Goal: Information Seeking & Learning: Check status

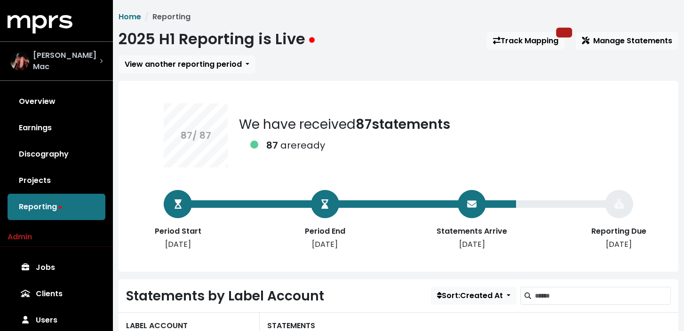
click at [95, 62] on div "[PERSON_NAME] Mac" at bounding box center [56, 61] width 92 height 23
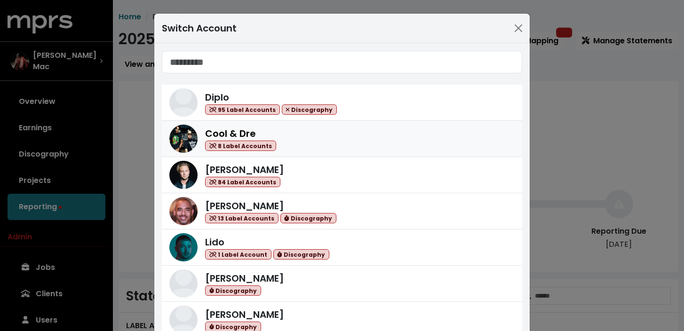
click at [360, 139] on div "Cool & Dre 8 Label Accounts" at bounding box center [359, 139] width 309 height 25
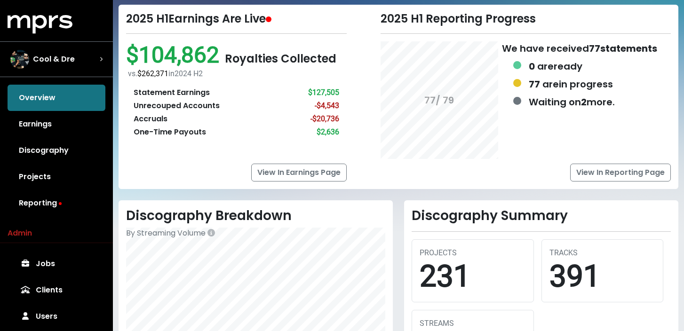
scroll to position [53, 0]
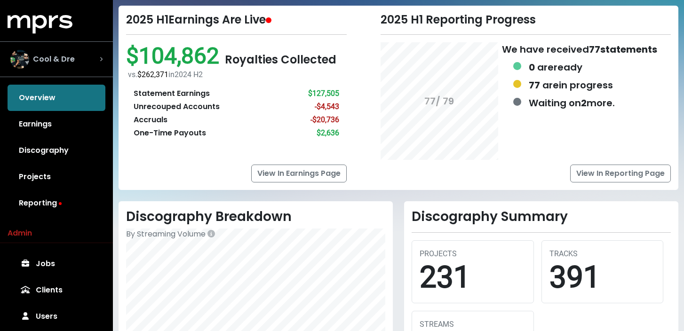
click at [98, 56] on div "Cool & Dre" at bounding box center [56, 59] width 92 height 19
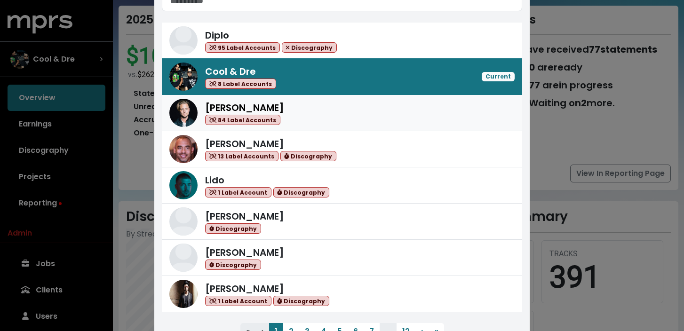
scroll to position [86, 0]
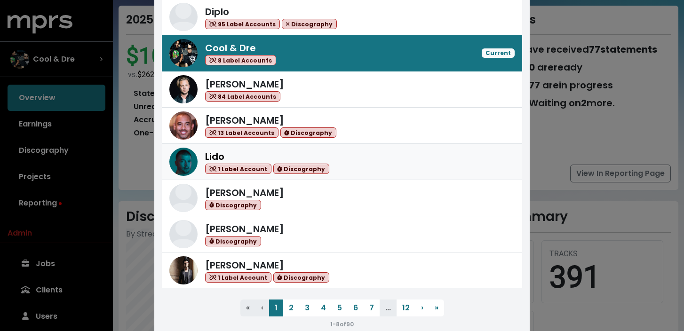
click at [356, 159] on div "Lido 1 Label Account Discography" at bounding box center [359, 162] width 309 height 25
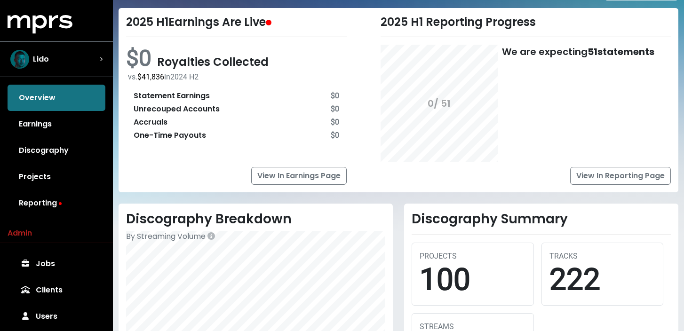
scroll to position [49, 0]
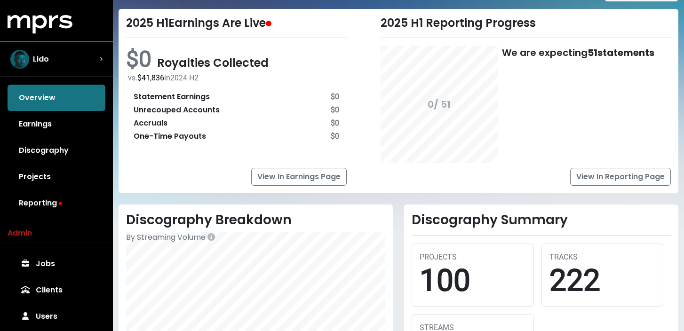
drag, startPoint x: 87, startPoint y: 59, endPoint x: 297, endPoint y: 74, distance: 209.8
click at [297, 74] on div "MPRS Logo Lido Overview Earnings Discography Projects Reporting Admin Jobs Clie…" at bounding box center [342, 275] width 684 height 649
click at [49, 127] on link "Earnings" at bounding box center [57, 124] width 98 height 26
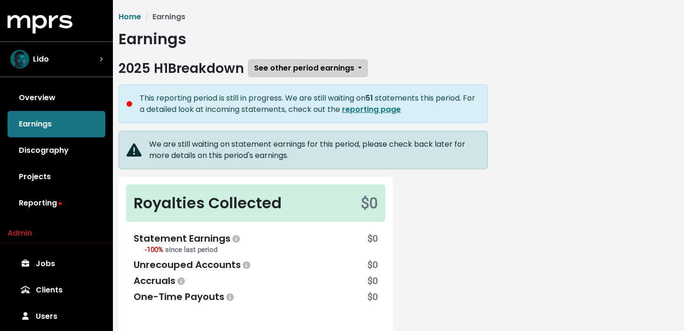
click at [293, 72] on span "See other period earnings" at bounding box center [304, 68] width 100 height 11
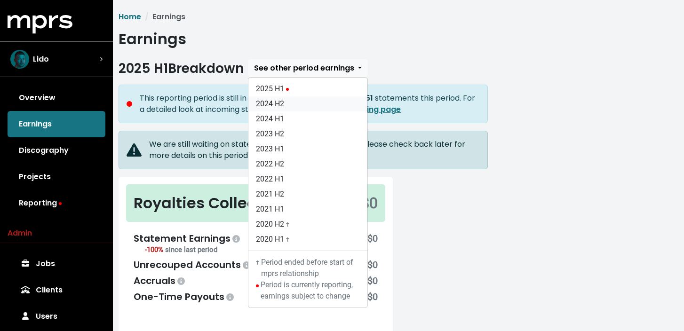
click at [295, 99] on link "2024 H2" at bounding box center [307, 103] width 119 height 15
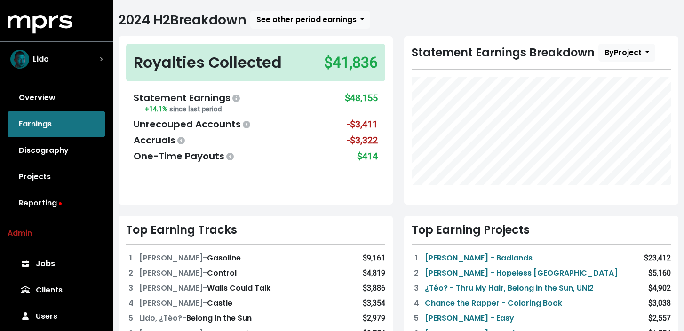
scroll to position [42, 0]
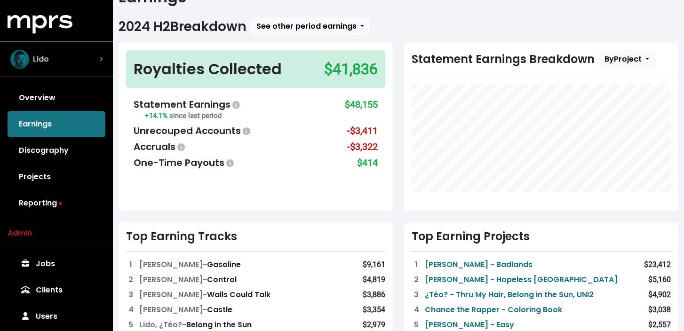
click at [90, 60] on div "Lido" at bounding box center [56, 59] width 92 height 19
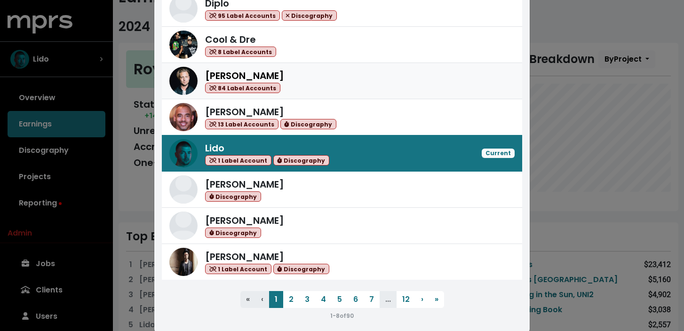
scroll to position [92, 0]
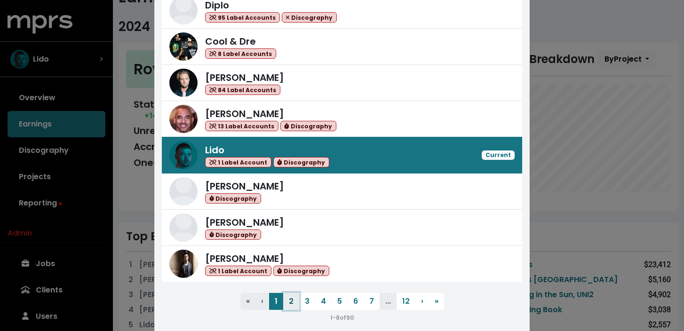
click at [292, 303] on button "2" at bounding box center [291, 301] width 16 height 17
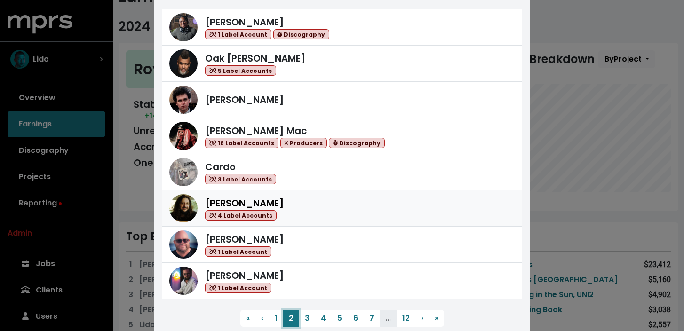
scroll to position [76, 0]
click at [333, 173] on div "Cardo 3 Label Accounts" at bounding box center [359, 171] width 309 height 25
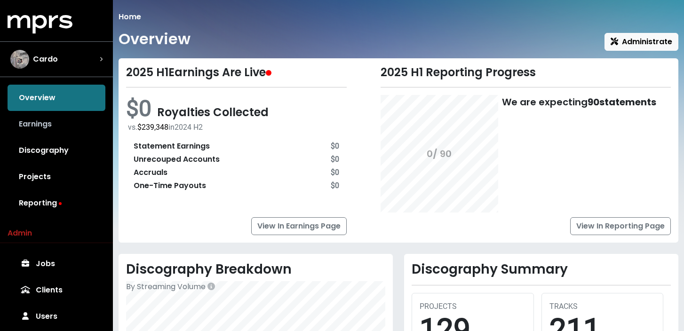
click at [60, 121] on link "Earnings" at bounding box center [57, 124] width 98 height 26
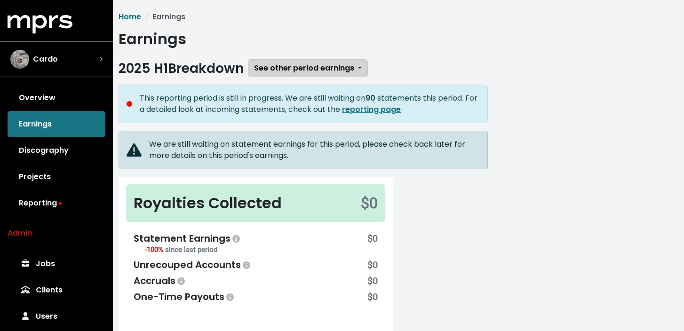
click at [281, 71] on span "See other period earnings" at bounding box center [304, 68] width 100 height 11
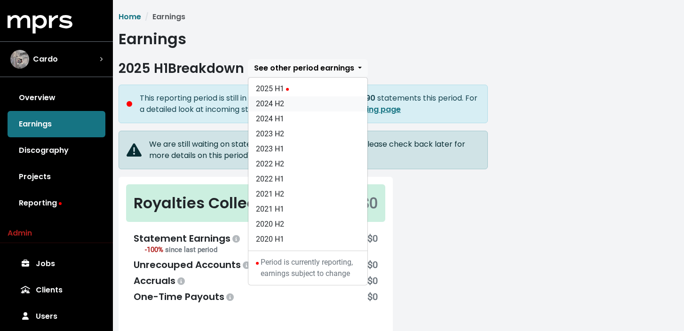
click at [288, 106] on link "2024 H2" at bounding box center [307, 103] width 119 height 15
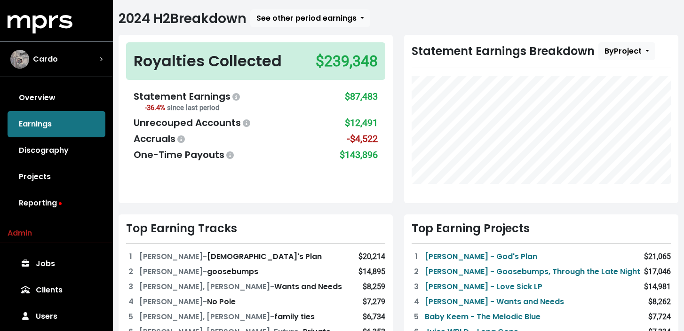
scroll to position [60, 0]
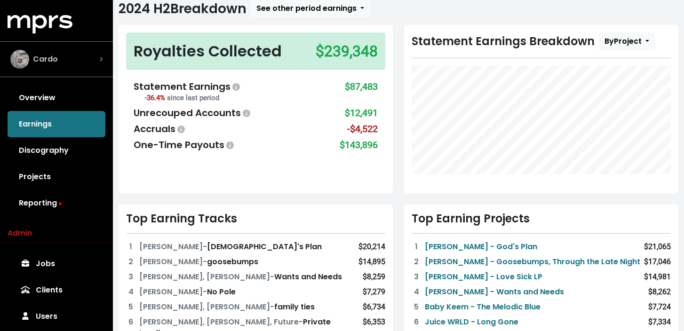
click at [74, 61] on div "Cardo" at bounding box center [56, 59] width 92 height 19
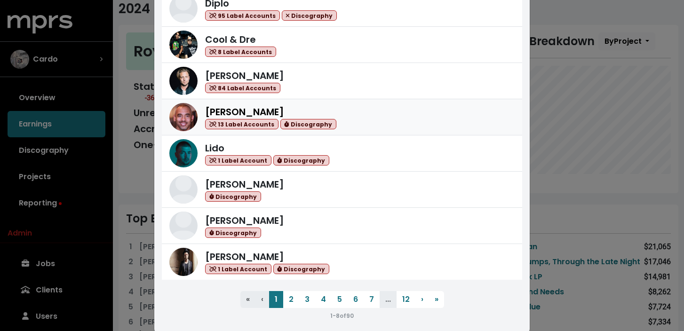
scroll to position [109, 0]
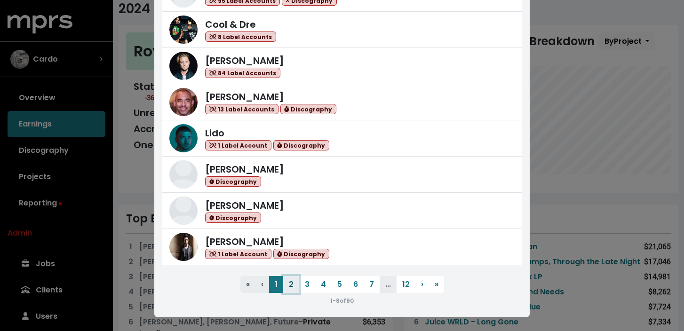
click at [294, 285] on button "2" at bounding box center [291, 284] width 16 height 17
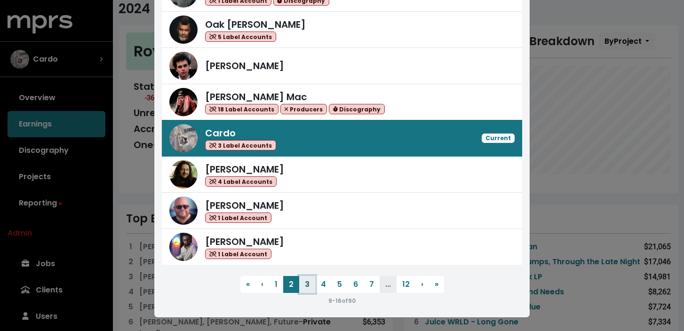
click at [304, 285] on button "3" at bounding box center [307, 284] width 16 height 17
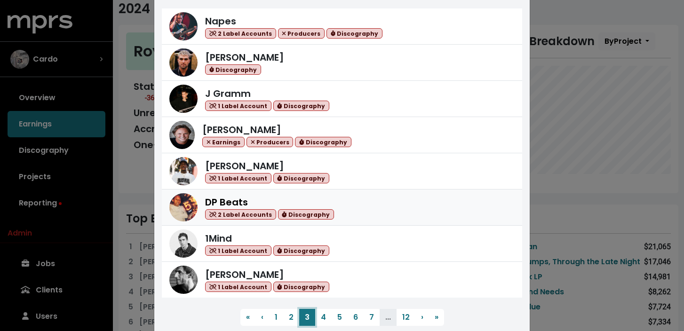
scroll to position [77, 0]
click at [377, 178] on div "[PERSON_NAME] 1 Label Account Discography" at bounding box center [359, 171] width 309 height 25
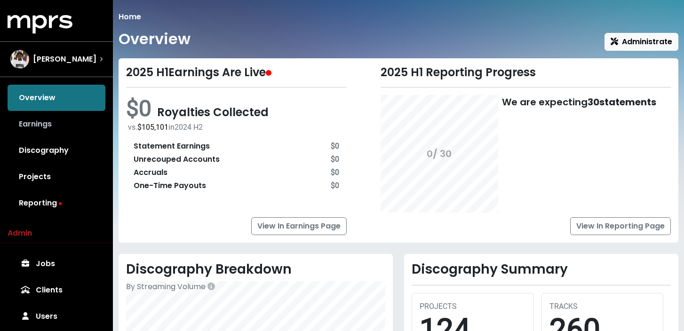
click at [71, 132] on link "Earnings" at bounding box center [57, 124] width 98 height 26
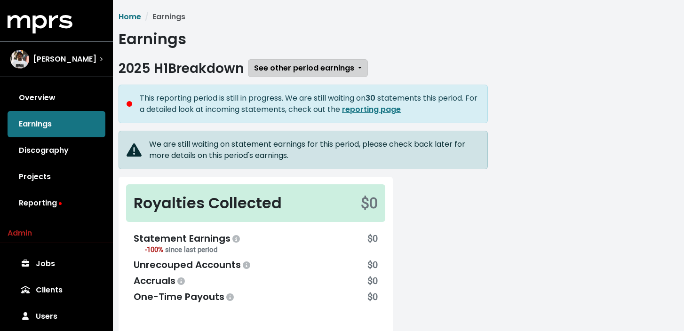
click at [330, 71] on span "See other period earnings" at bounding box center [304, 68] width 100 height 11
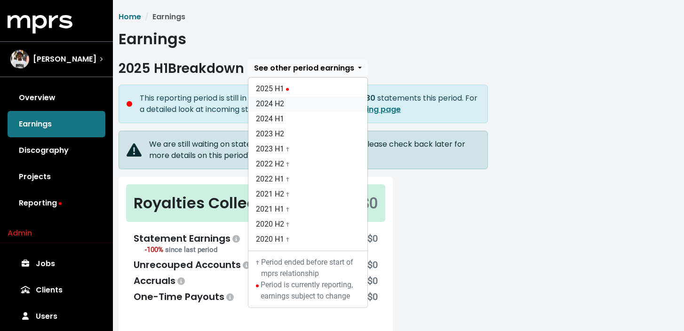
click at [321, 111] on link "2024 H2" at bounding box center [307, 103] width 119 height 15
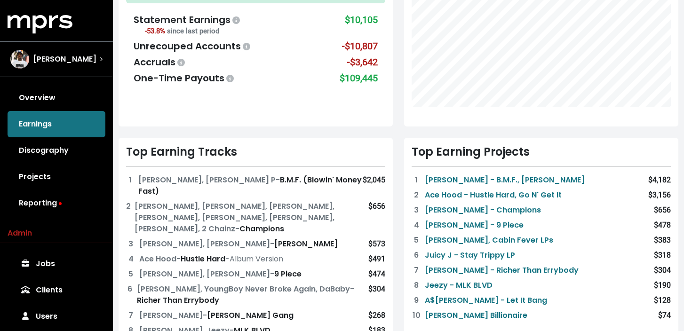
scroll to position [146, 0]
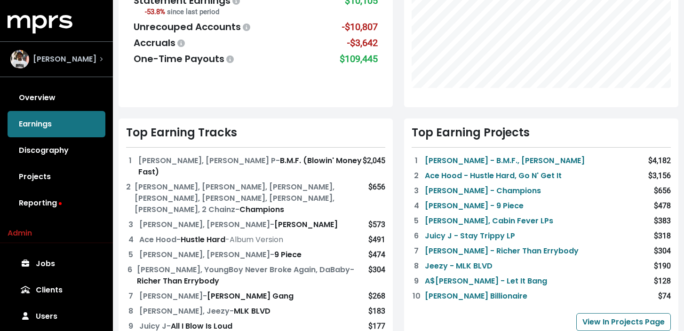
click at [92, 61] on div "[PERSON_NAME]" at bounding box center [56, 59] width 92 height 19
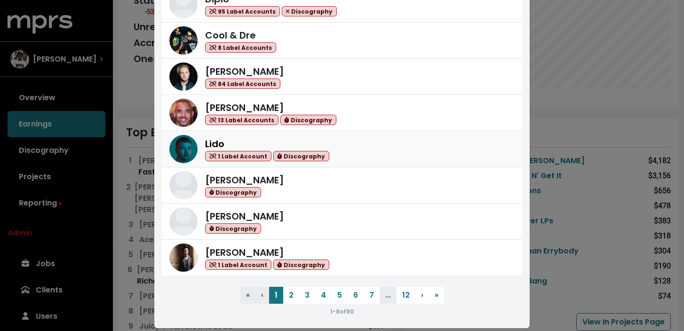
scroll to position [109, 0]
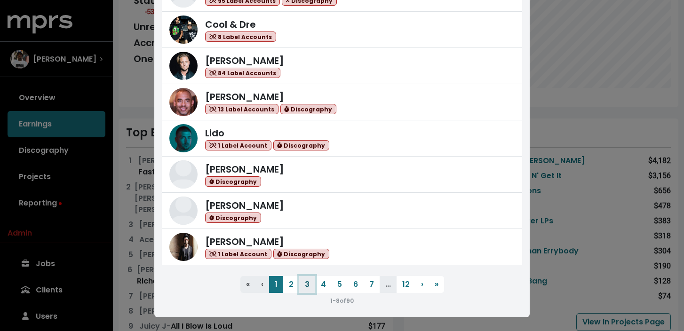
click at [309, 285] on button "3" at bounding box center [307, 284] width 16 height 17
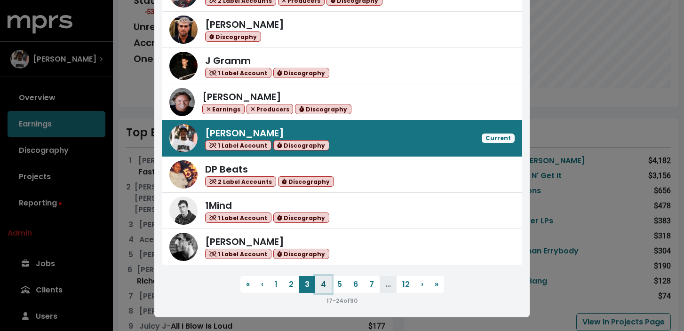
click at [324, 286] on button "4" at bounding box center [323, 284] width 16 height 17
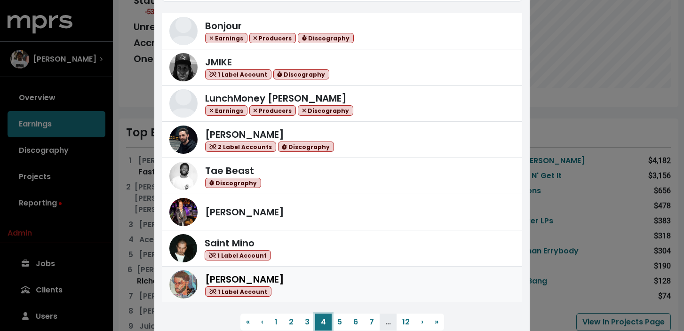
scroll to position [74, 0]
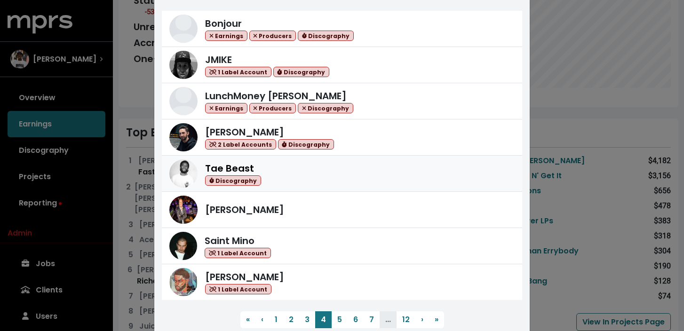
click at [378, 179] on div "Tae Beast Discography" at bounding box center [359, 173] width 309 height 25
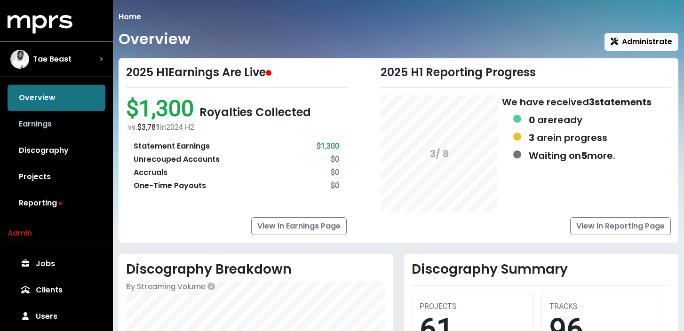
click at [62, 125] on link "Earnings" at bounding box center [57, 124] width 98 height 26
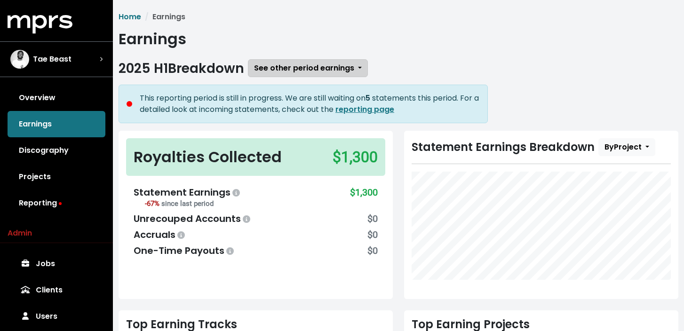
click at [275, 70] on span "See other period earnings" at bounding box center [304, 68] width 100 height 11
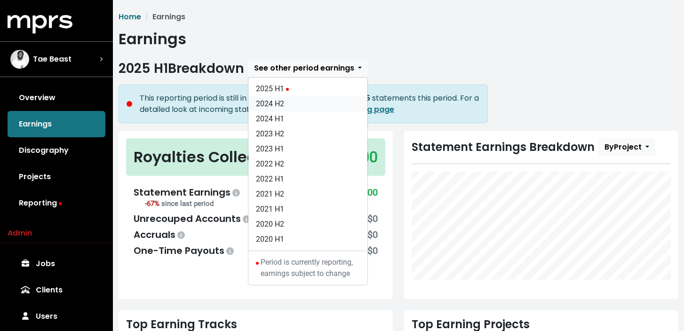
click at [266, 103] on link "2024 H2" at bounding box center [307, 103] width 119 height 15
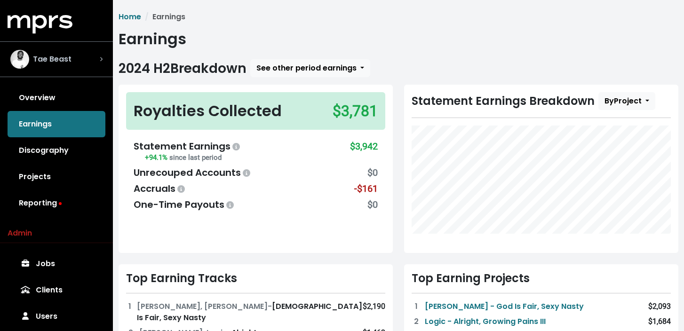
click at [104, 55] on div "Tae Beast" at bounding box center [56, 59] width 107 height 34
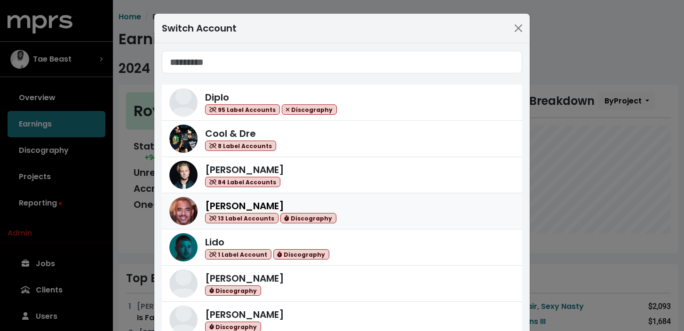
scroll to position [109, 0]
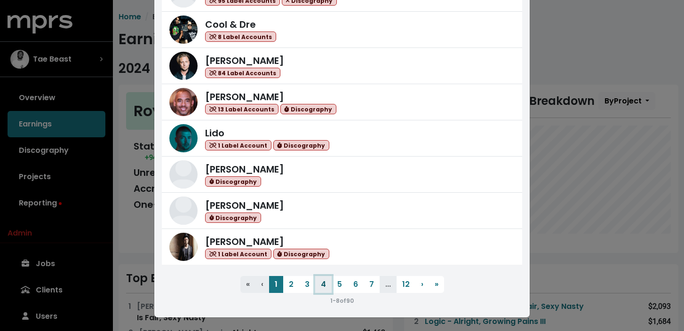
click at [321, 284] on button "4" at bounding box center [323, 284] width 16 height 17
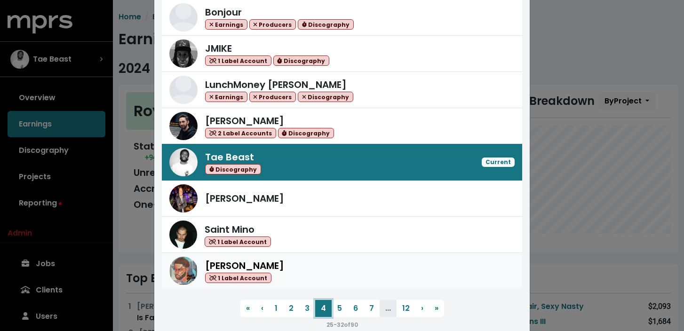
scroll to position [84, 0]
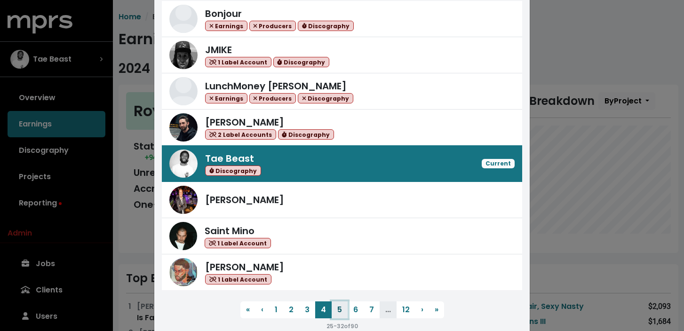
click at [344, 311] on button "5" at bounding box center [340, 309] width 16 height 17
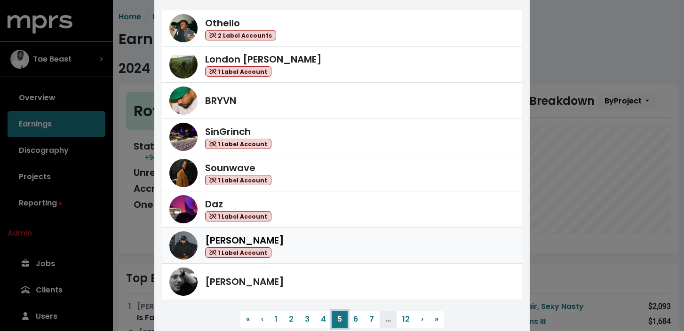
scroll to position [109, 0]
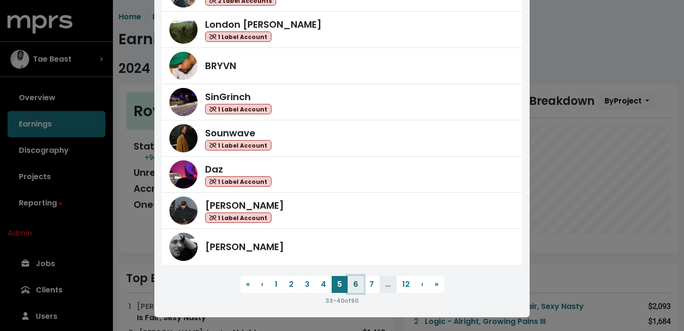
click at [352, 288] on button "6" at bounding box center [356, 284] width 16 height 17
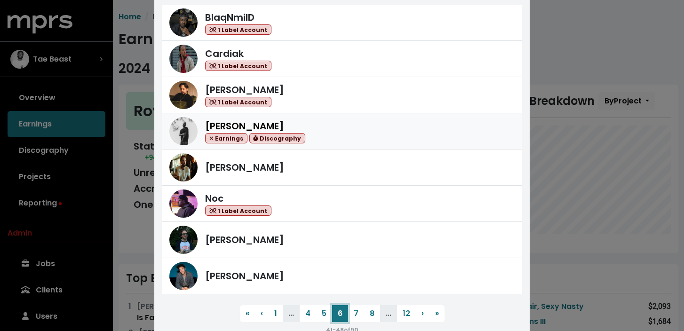
scroll to position [0, 0]
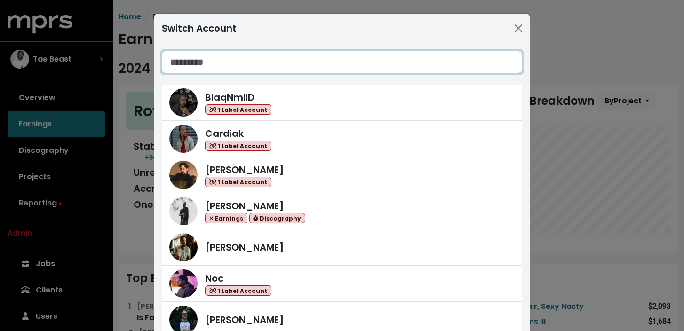
click at [210, 66] on input "Search accounts" at bounding box center [342, 62] width 360 height 23
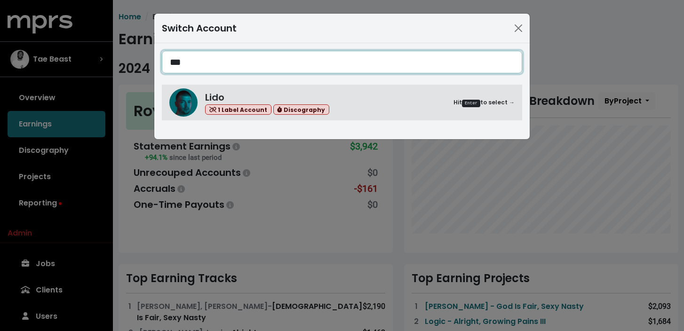
type input "***"
